Goal: Task Accomplishment & Management: Complete application form

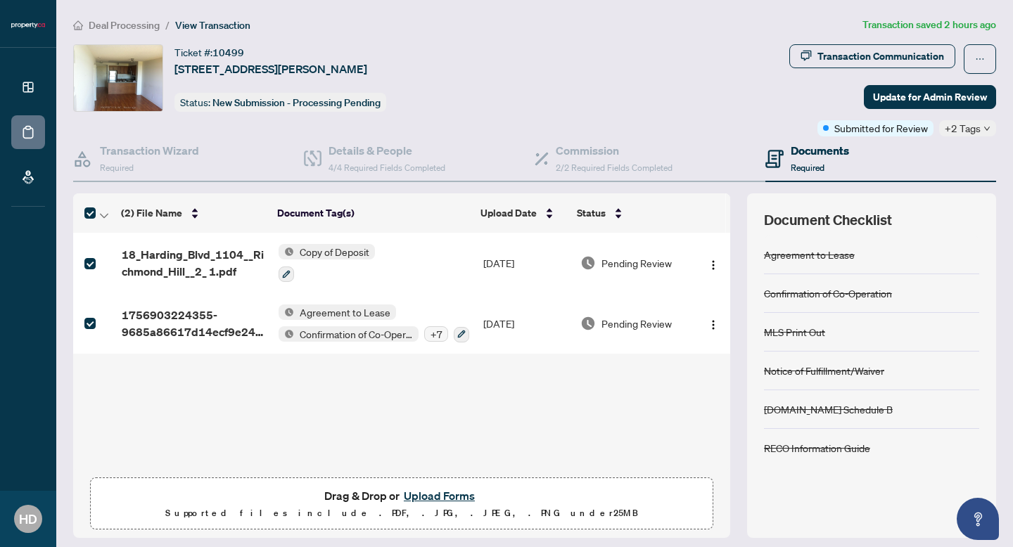
scroll to position [42, 0]
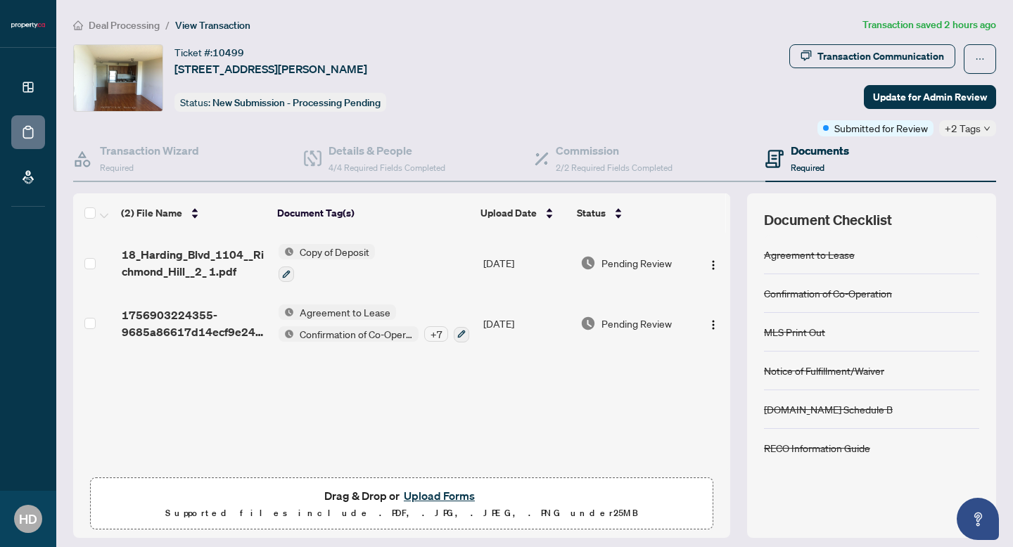
scroll to position [42, 0]
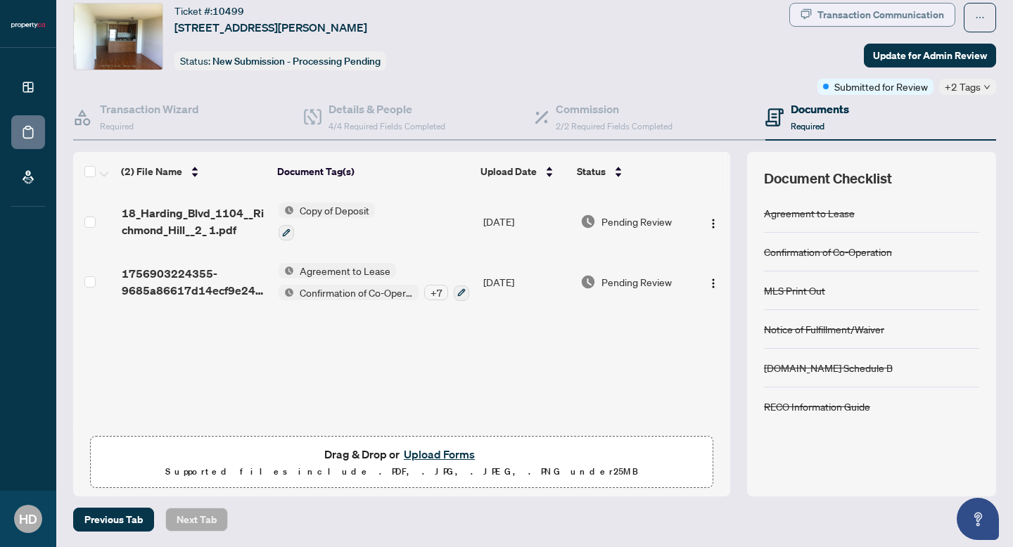
click at [876, 11] on div "Transaction Communication" at bounding box center [880, 15] width 127 height 23
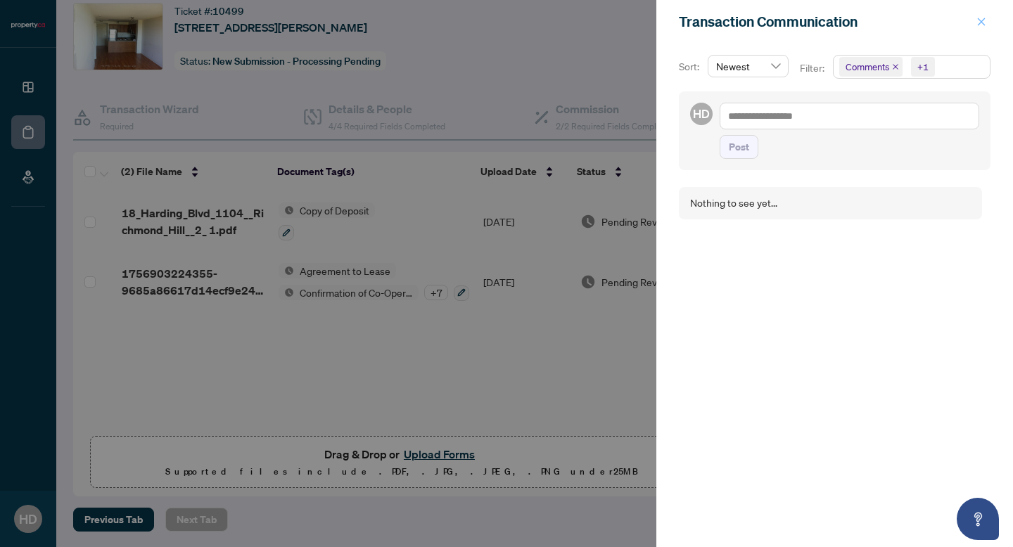
click at [976, 17] on button "button" at bounding box center [981, 21] width 18 height 17
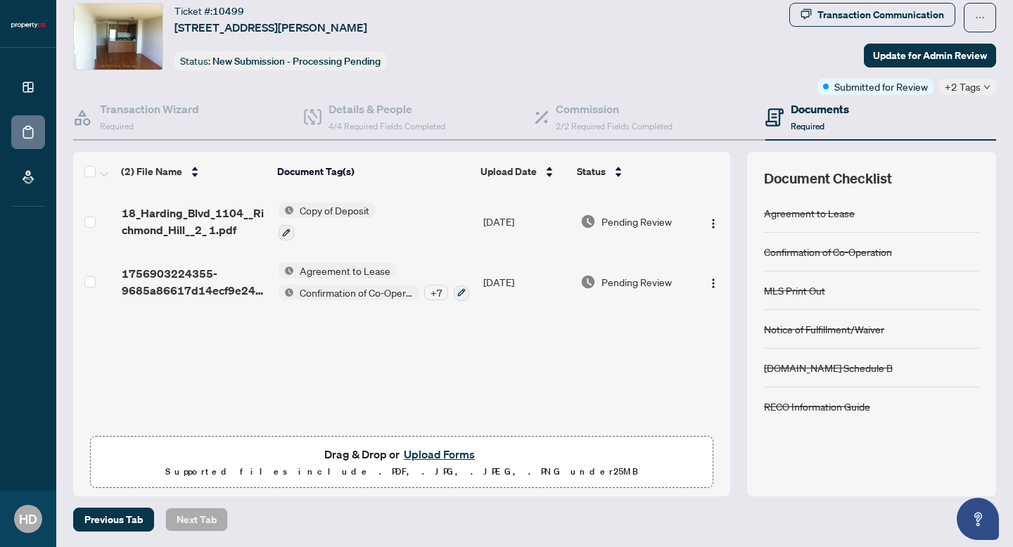
click at [986, 93] on div "+2 Tags" at bounding box center [967, 87] width 57 height 16
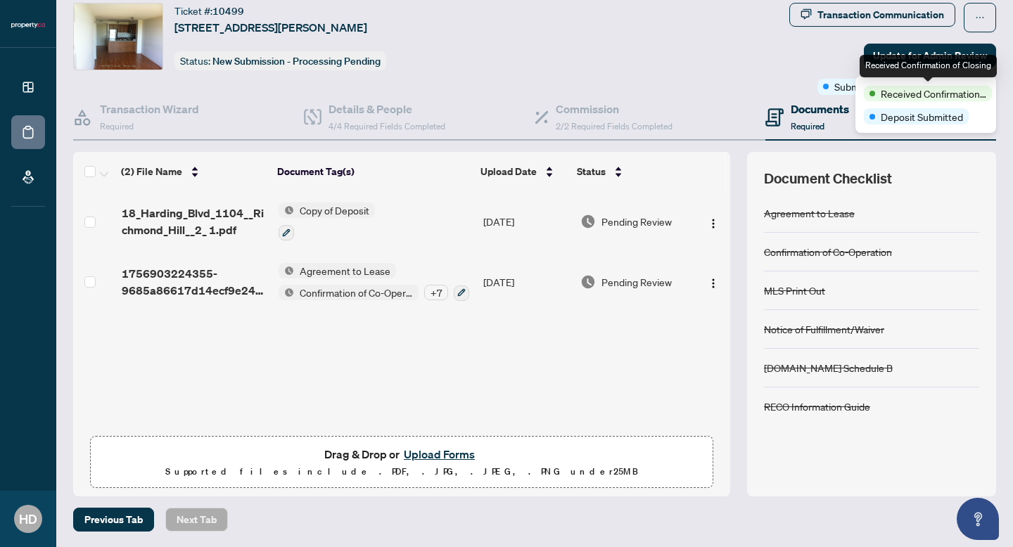
click at [986, 89] on span "Received Confirmation of Closing" at bounding box center [934, 93] width 106 height 15
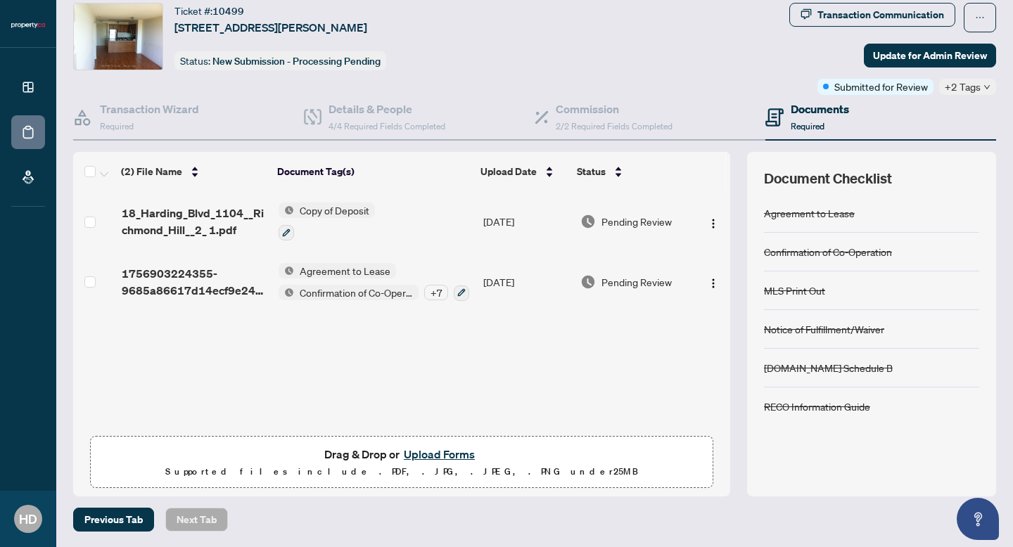
click at [993, 152] on div "Document Checklist Agreement to Lease Confirmation of Co-Operation MLS Print Ou…" at bounding box center [871, 324] width 249 height 345
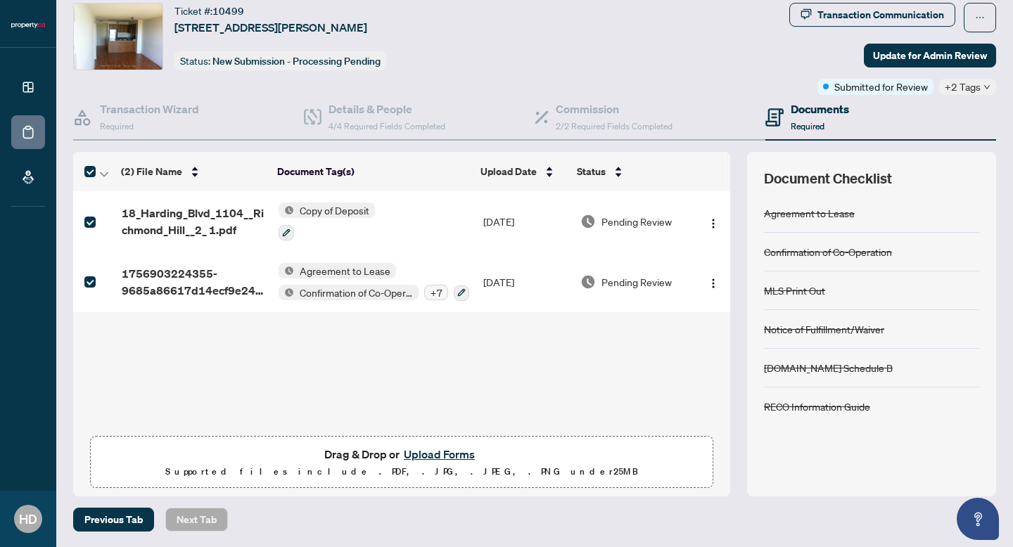
click at [153, 353] on div "18_Harding_Blvd_1104__Richmond_Hill__2_ 1.pdf Copy of Deposit Sep/03/2025 Pendi…" at bounding box center [401, 310] width 657 height 238
click at [232, 109] on div "Transaction Wizard Required" at bounding box center [188, 118] width 231 height 46
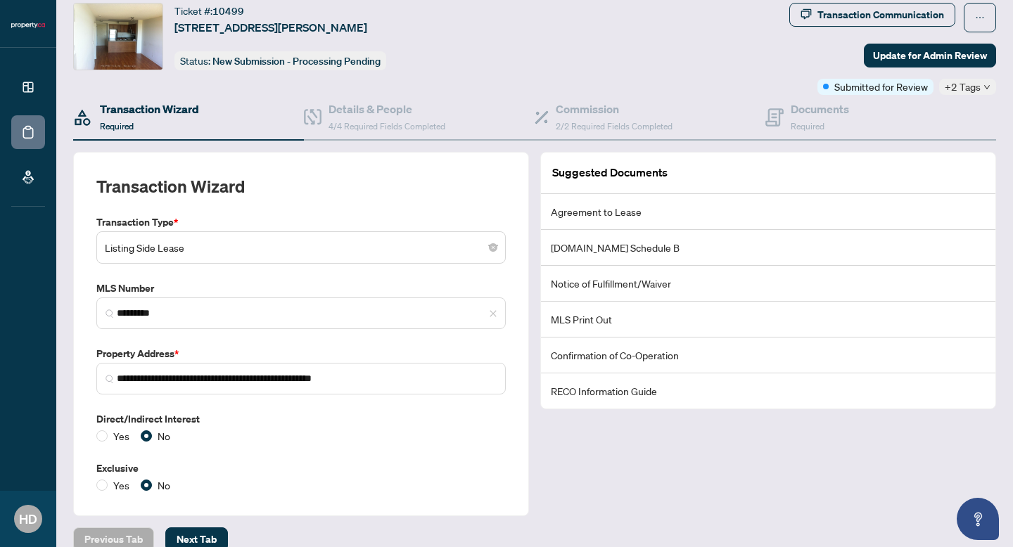
scroll to position [61, 0]
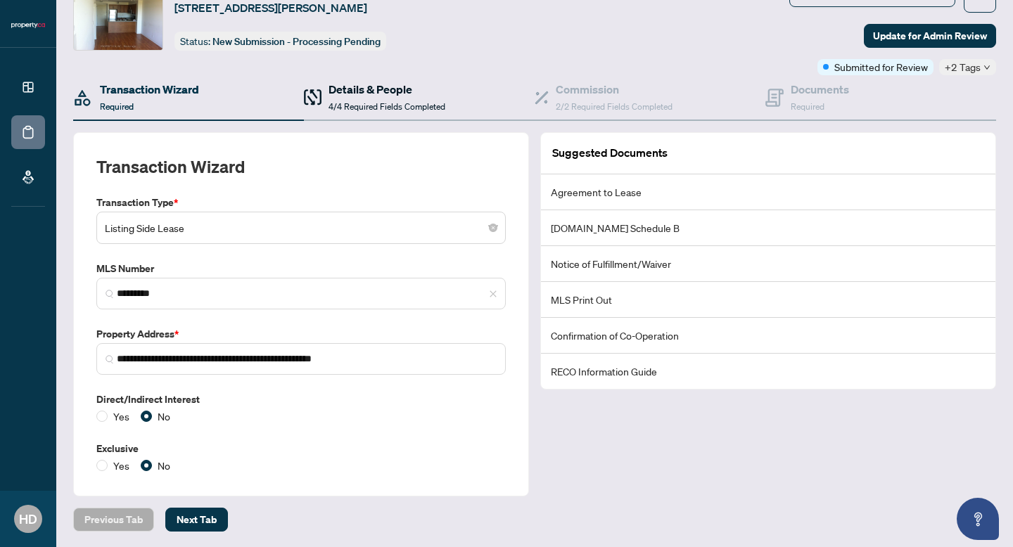
click at [383, 89] on h4 "Details & People" at bounding box center [387, 89] width 117 height 17
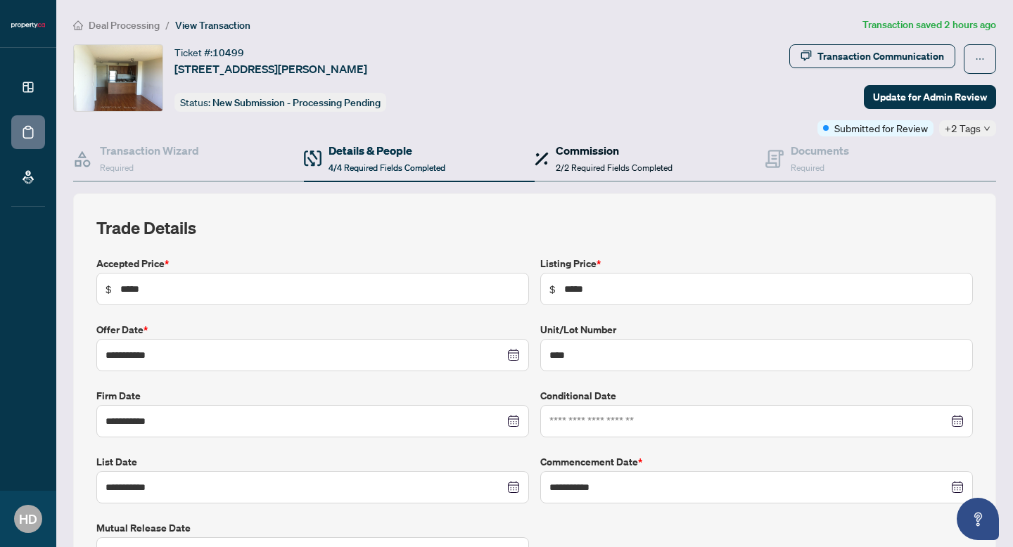
click at [597, 160] on div "Commission 2/2 Required Fields Completed" at bounding box center [614, 158] width 117 height 33
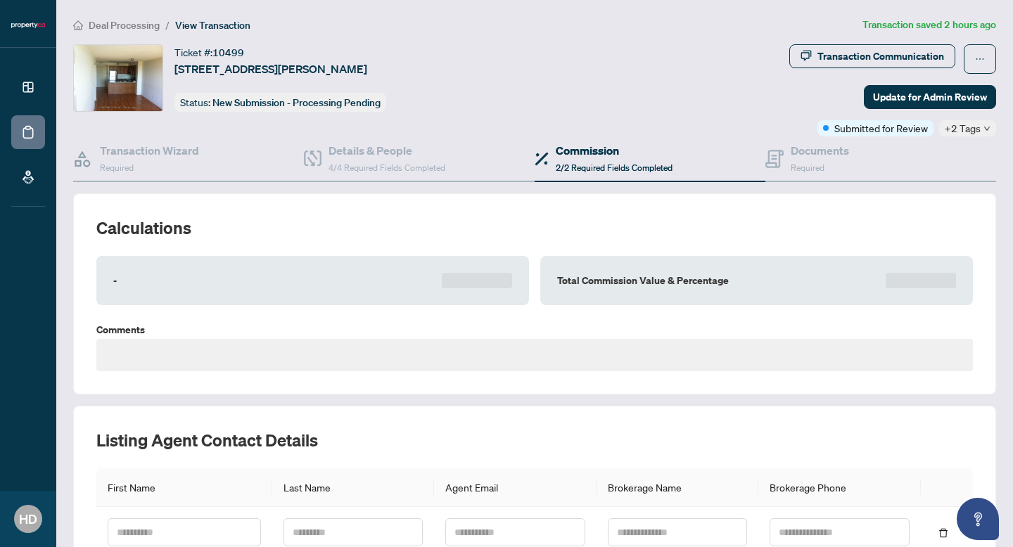
type textarea "**********"
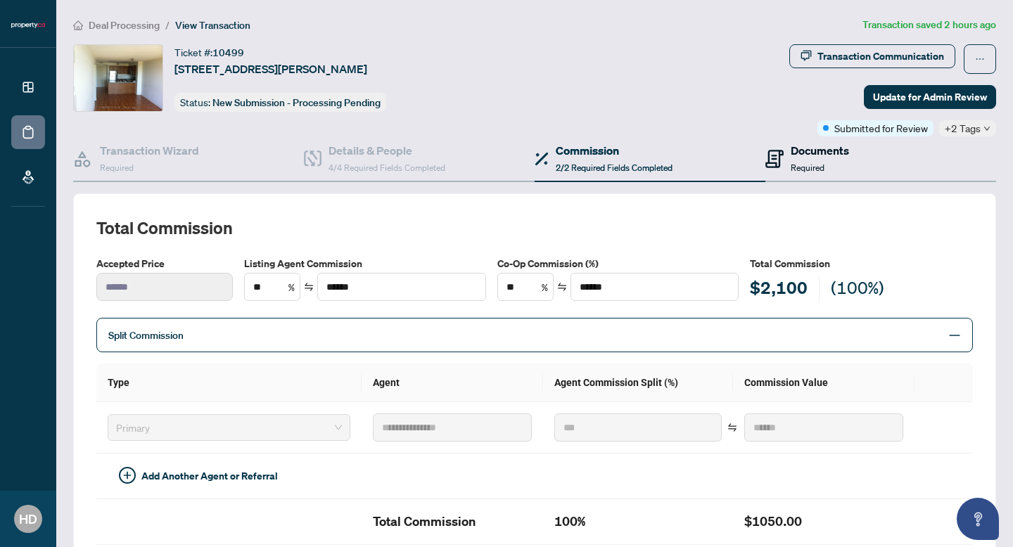
click at [785, 156] on div "Documents Required" at bounding box center [807, 158] width 84 height 33
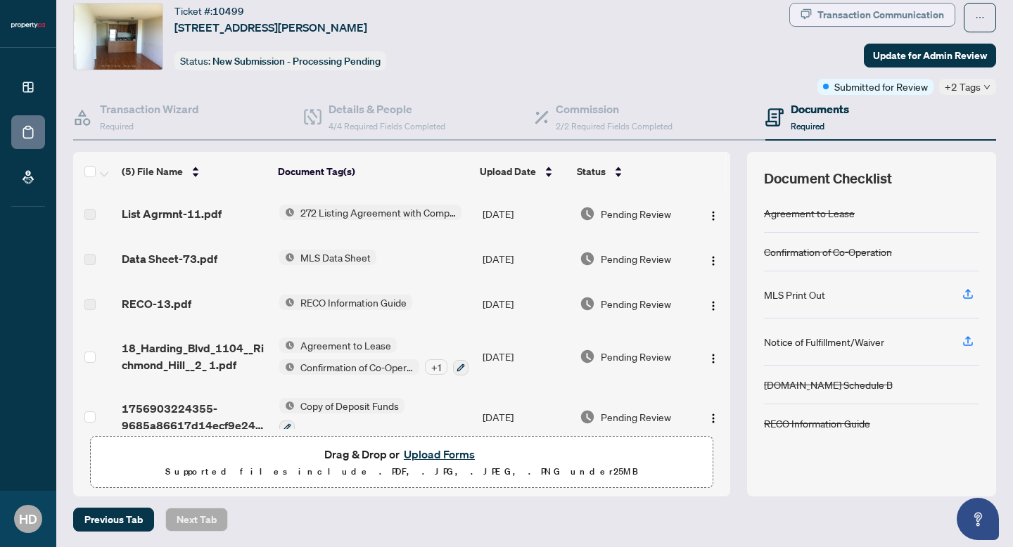
click at [898, 15] on div "Transaction Communication" at bounding box center [880, 15] width 127 height 23
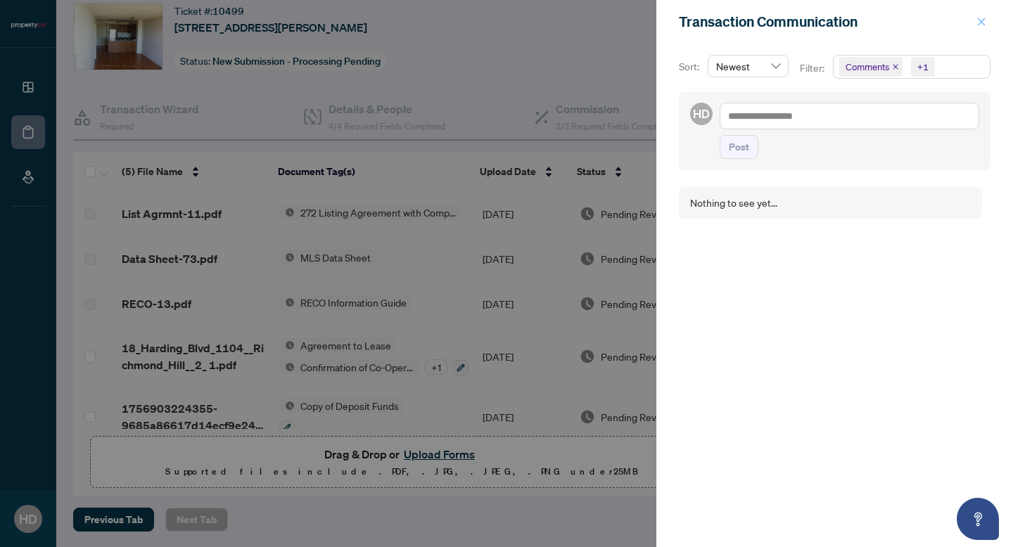
click at [978, 23] on icon "close" at bounding box center [981, 22] width 10 height 10
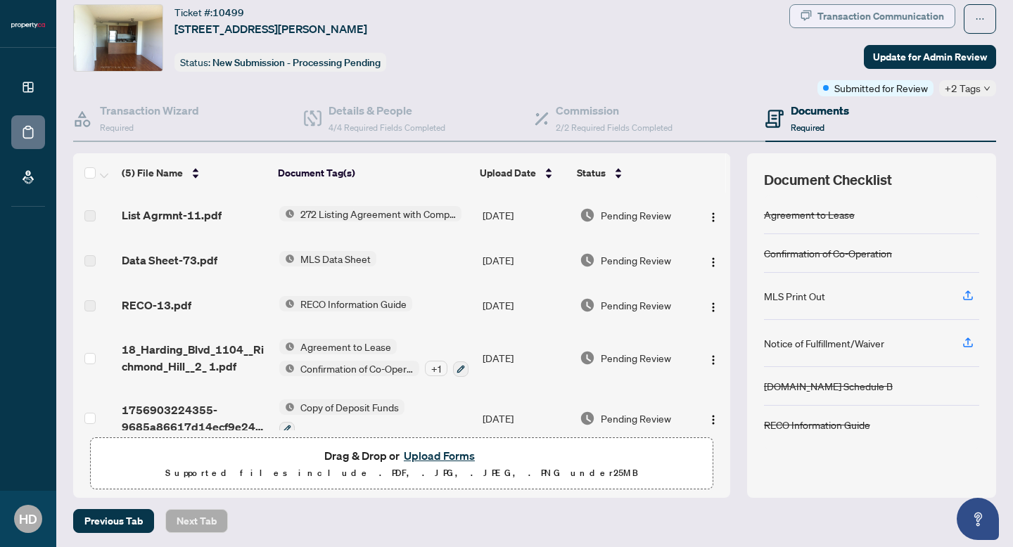
click at [876, 20] on div "Transaction Communication" at bounding box center [880, 16] width 127 height 23
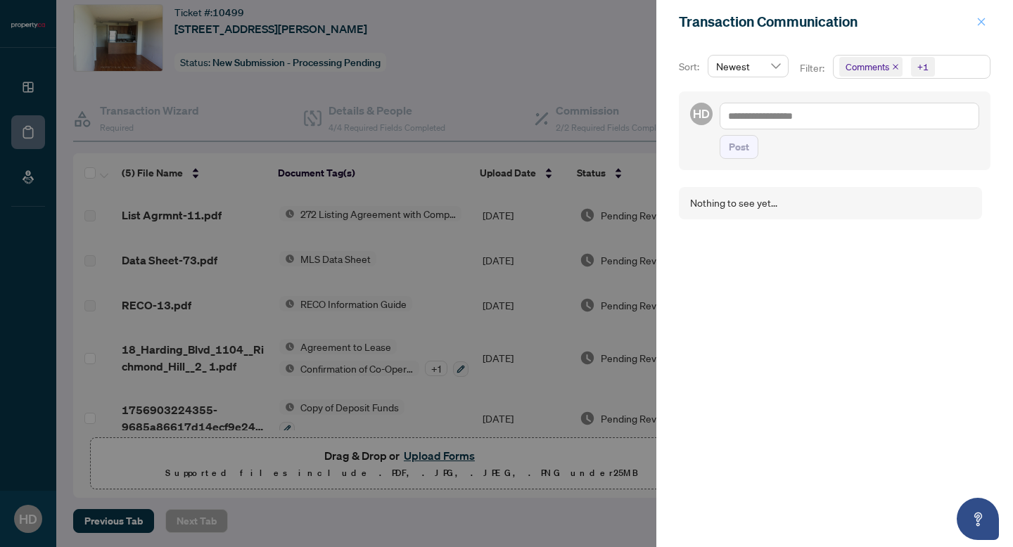
click at [990, 18] on button "button" at bounding box center [981, 21] width 18 height 17
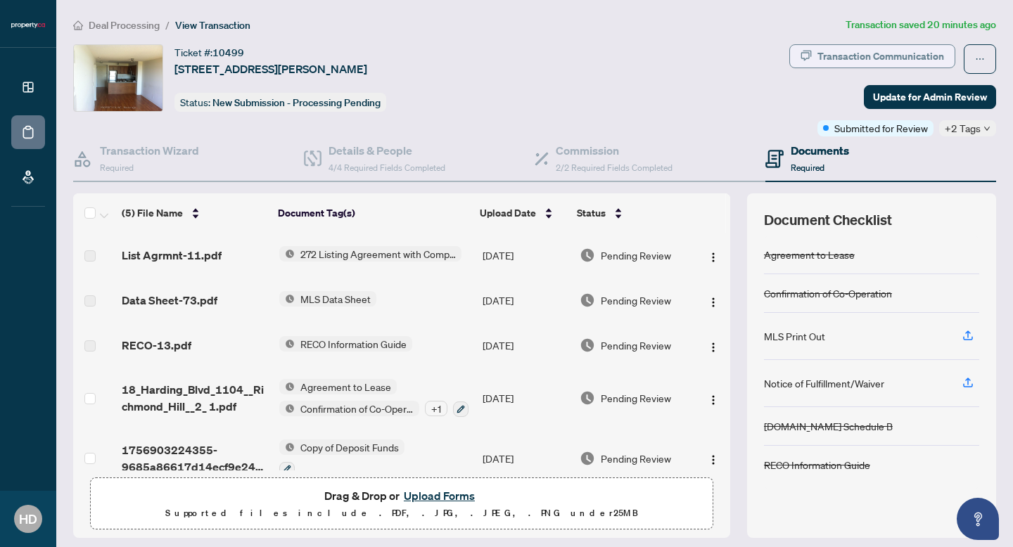
click at [827, 60] on div "Transaction Communication" at bounding box center [880, 56] width 127 height 23
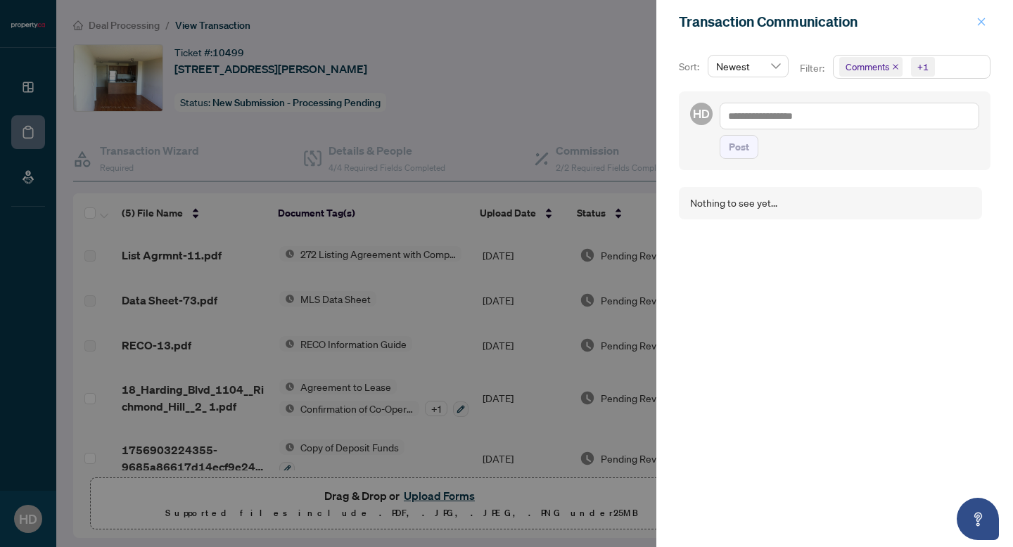
click at [978, 21] on icon "close" at bounding box center [981, 22] width 10 height 10
